Goal: Information Seeking & Learning: Find specific fact

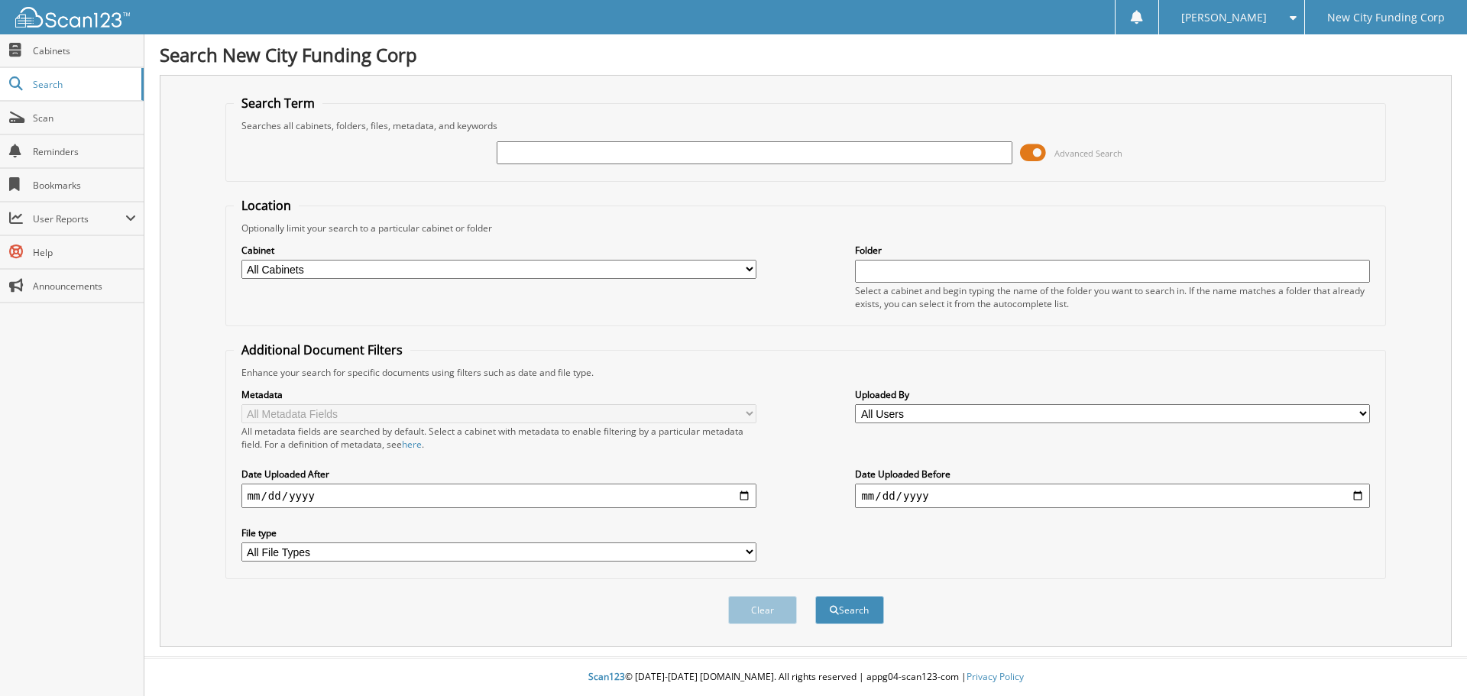
click at [652, 147] on input "text" at bounding box center [754, 152] width 515 height 23
type input "105642"
click at [815, 596] on button "Search" at bounding box center [849, 610] width 69 height 28
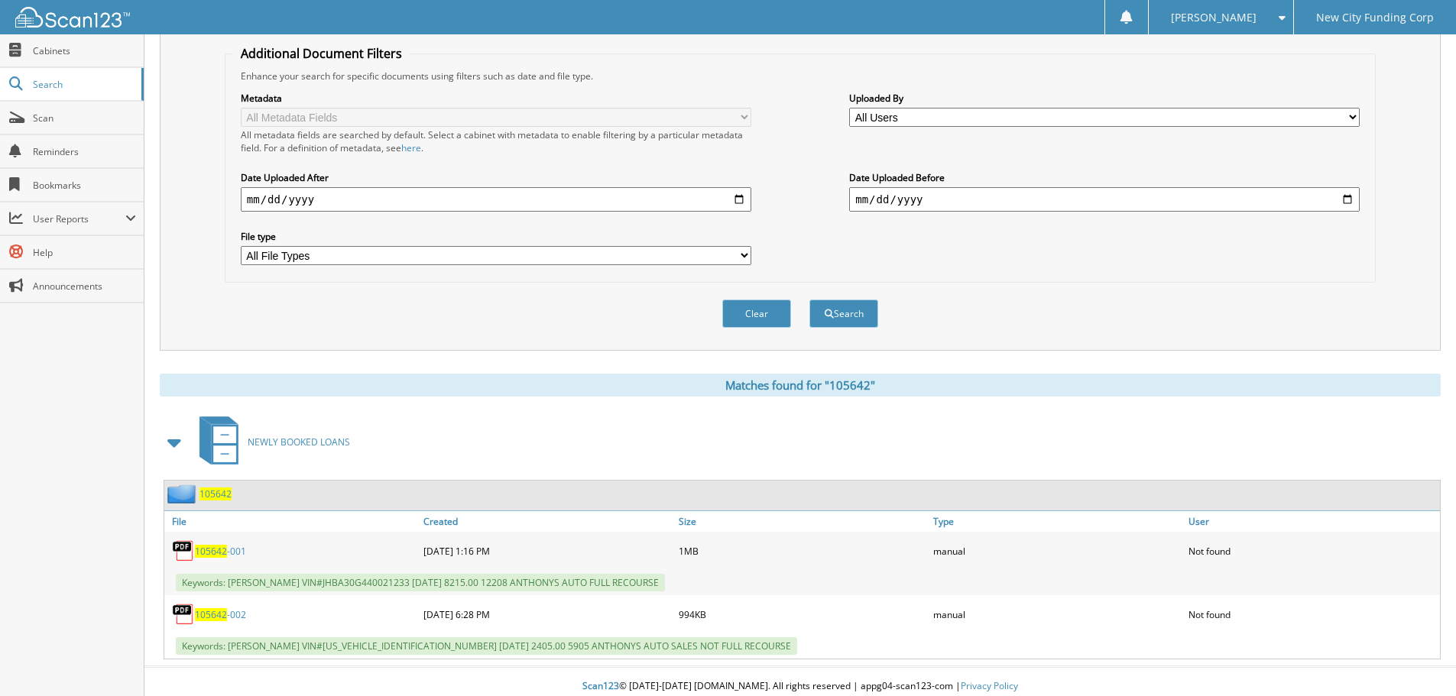
scroll to position [306, 0]
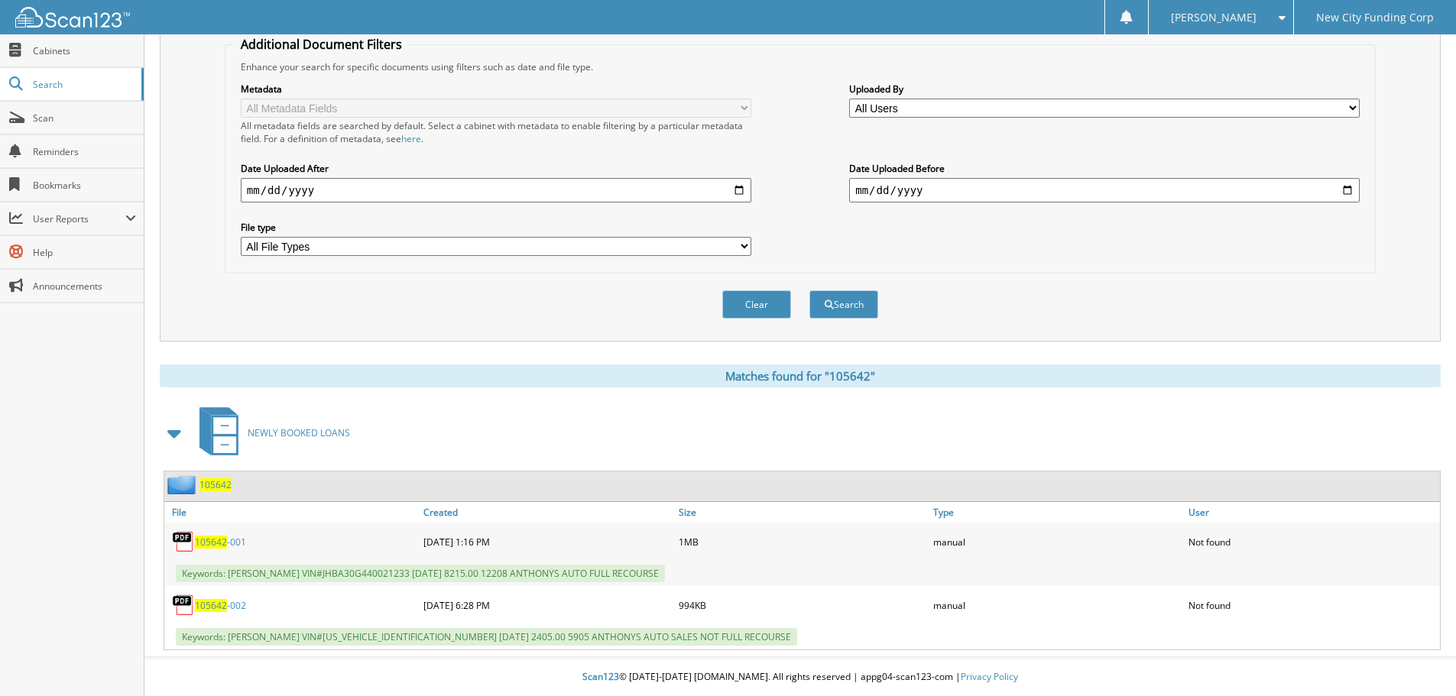
click at [232, 607] on link "105642 -002" at bounding box center [220, 605] width 51 height 13
click at [204, 543] on span "105642" at bounding box center [211, 542] width 32 height 13
